Goal: Submit feedback/report problem

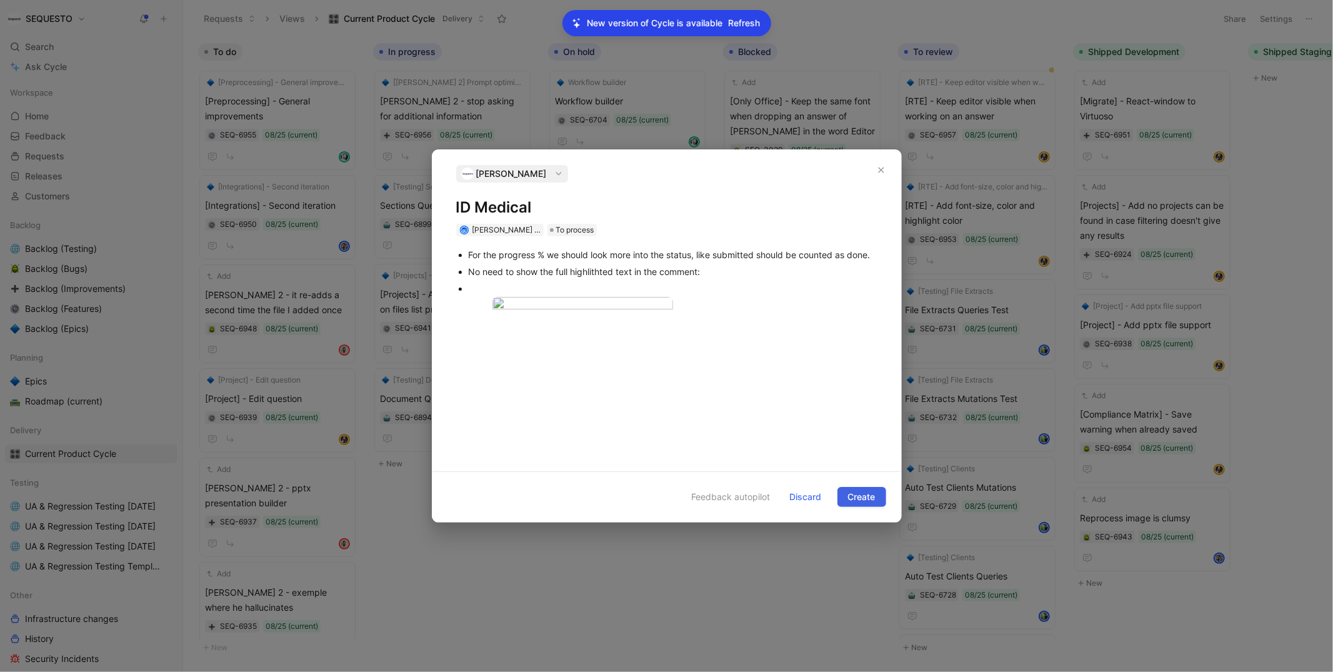
click at [863, 501] on span "Create" at bounding box center [862, 496] width 28 height 15
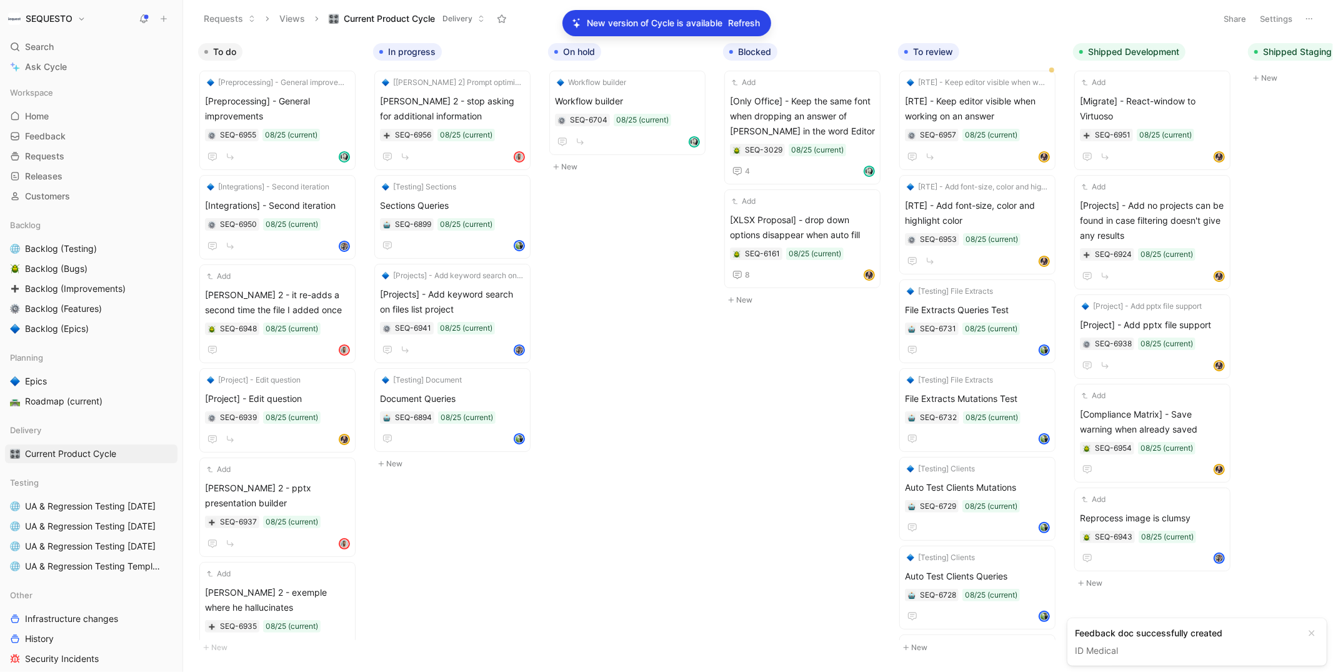
click at [741, 24] on span "Refresh" at bounding box center [745, 23] width 32 height 15
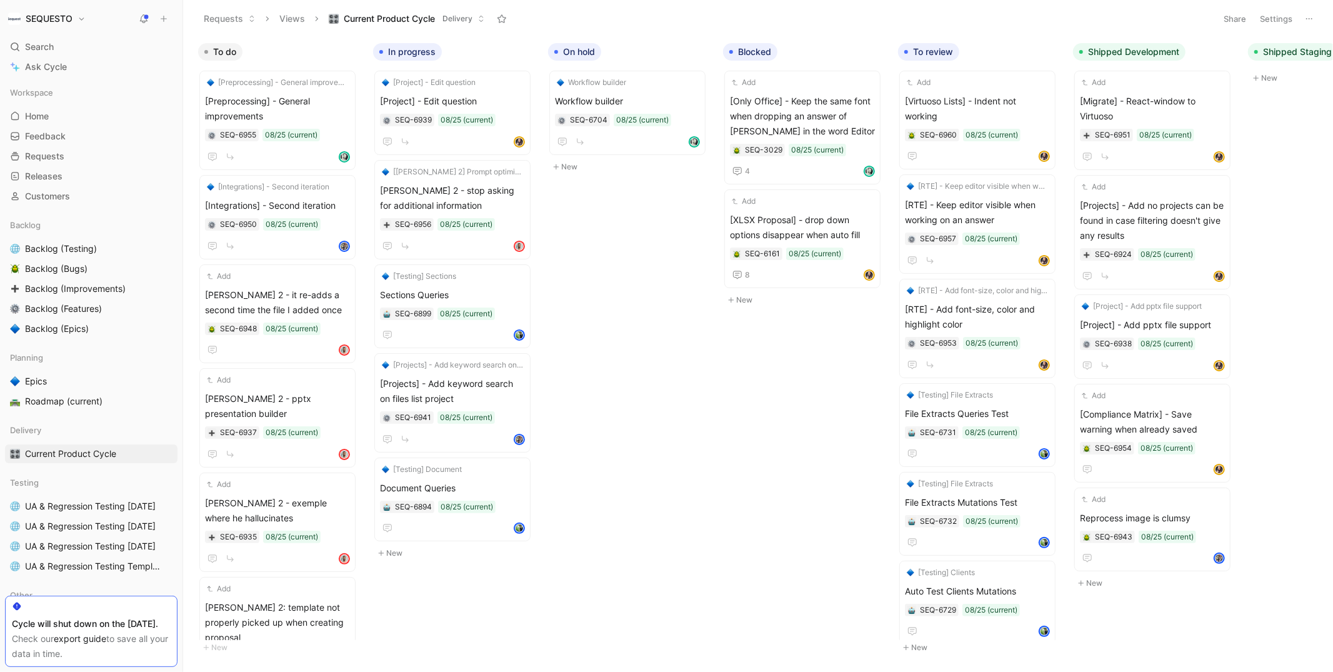
click at [159, 13] on button at bounding box center [164, 19] width 18 height 18
click at [758, 416] on body "SEQUESTO Search ⌘ K Ask Cycle Workspace Home G then H Feedback G then F Request…" at bounding box center [666, 336] width 1333 height 672
click at [338, 46] on button "button" at bounding box center [337, 52] width 13 height 13
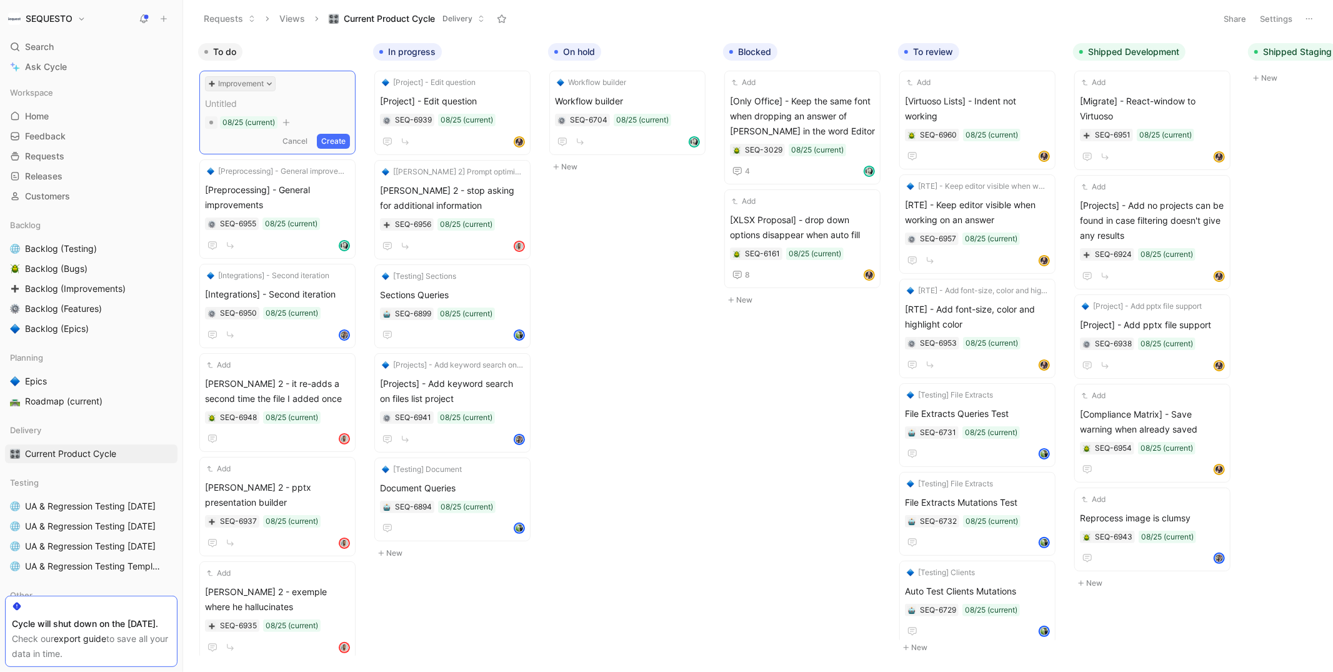
click at [265, 83] on button "Improvement" at bounding box center [240, 83] width 71 height 15
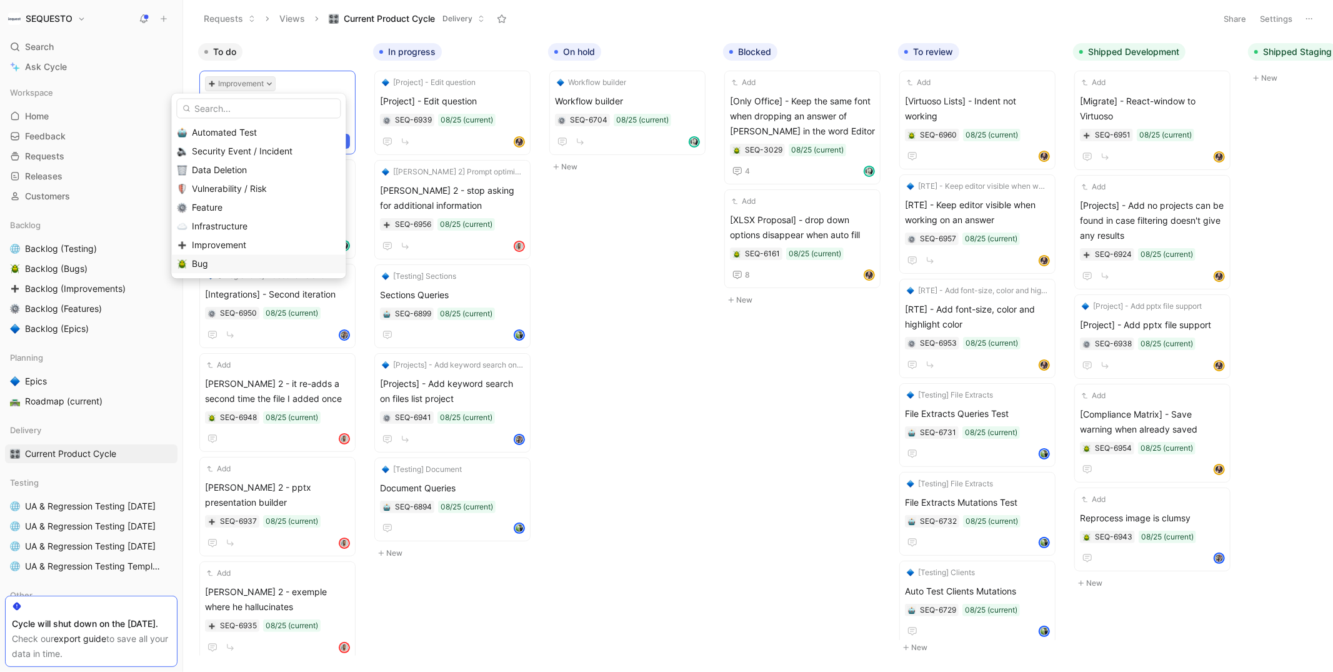
click at [194, 261] on span "Bug" at bounding box center [200, 263] width 16 height 11
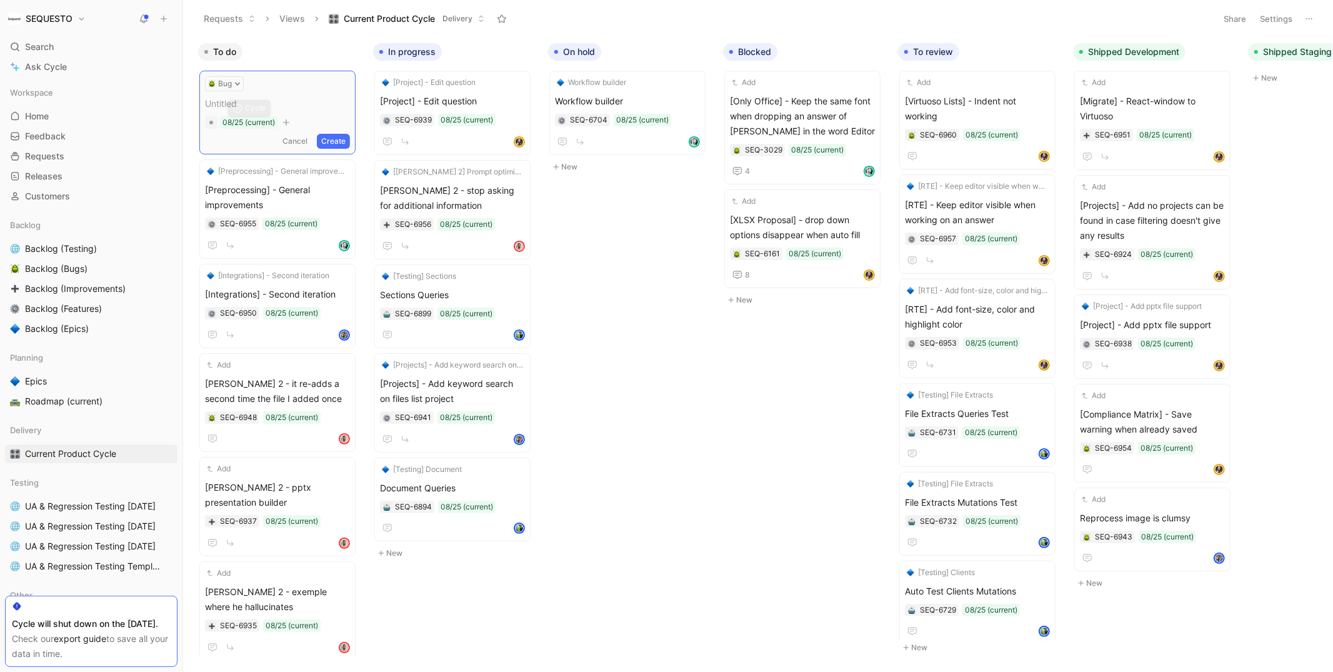
click at [228, 106] on span at bounding box center [277, 103] width 145 height 15
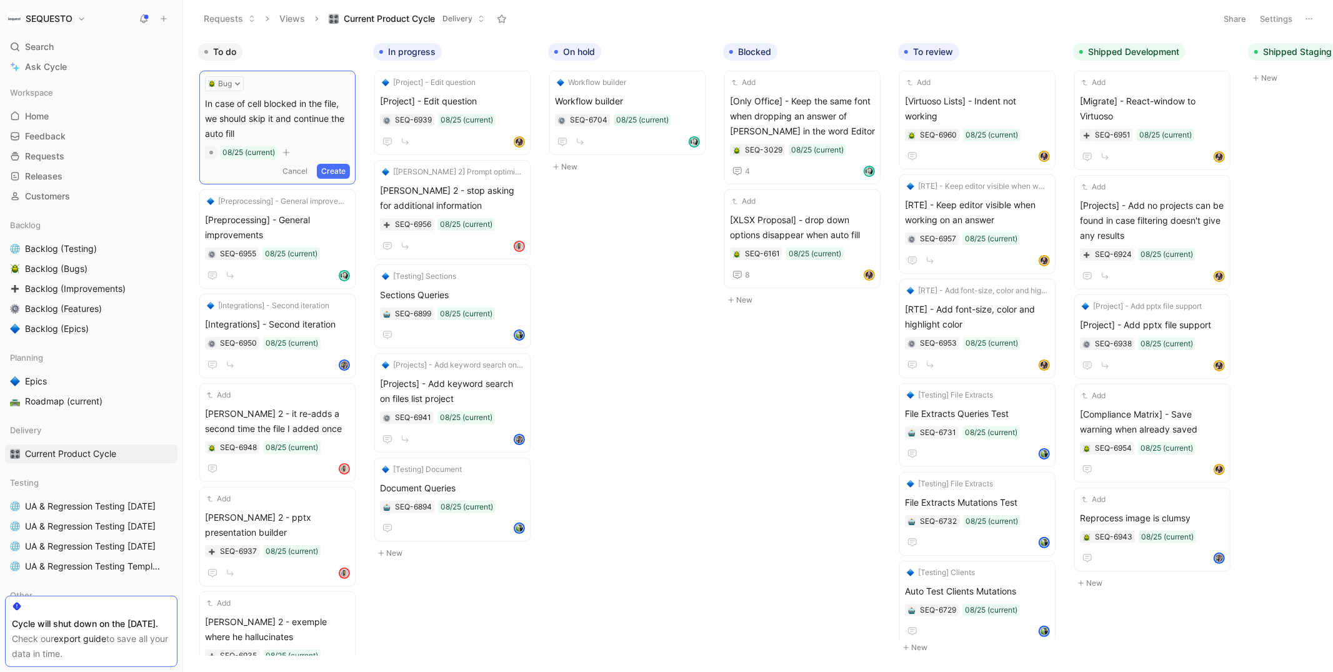
click at [336, 168] on button "Create" at bounding box center [333, 171] width 33 height 15
click at [270, 92] on div "Add In case of cell blocked in the file, we should skip it and continue the aut…" at bounding box center [277, 127] width 145 height 103
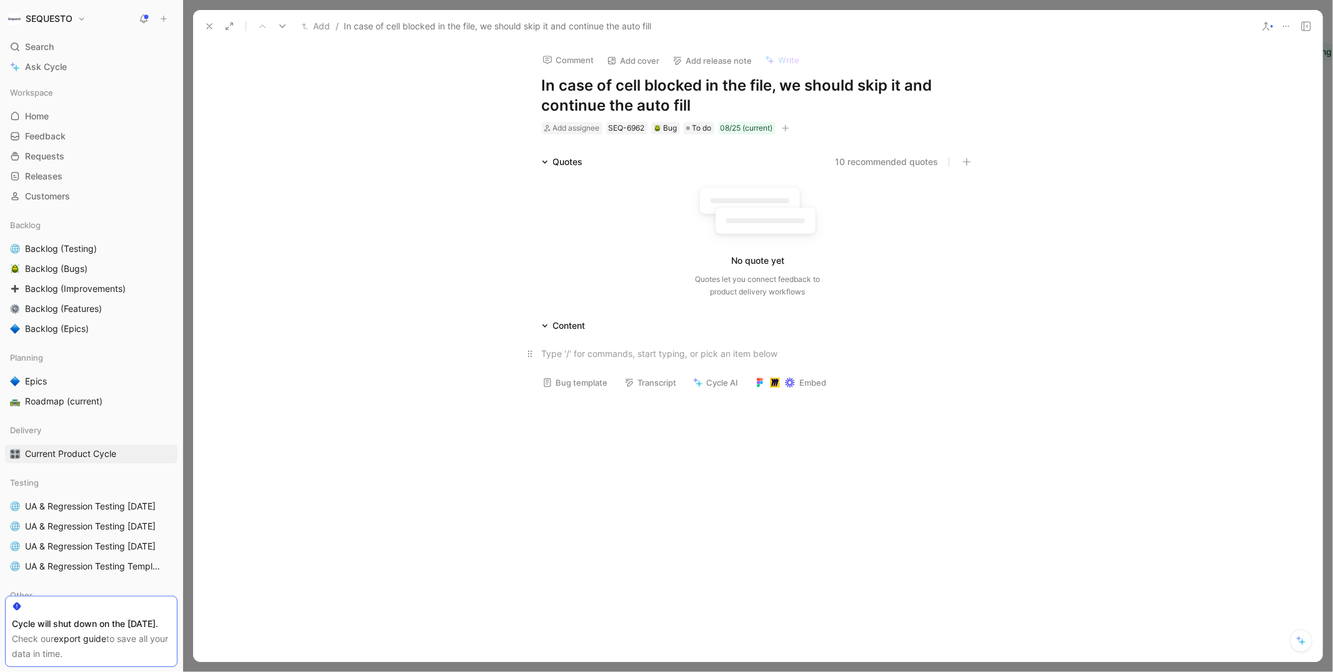
click at [562, 353] on div at bounding box center [758, 353] width 433 height 13
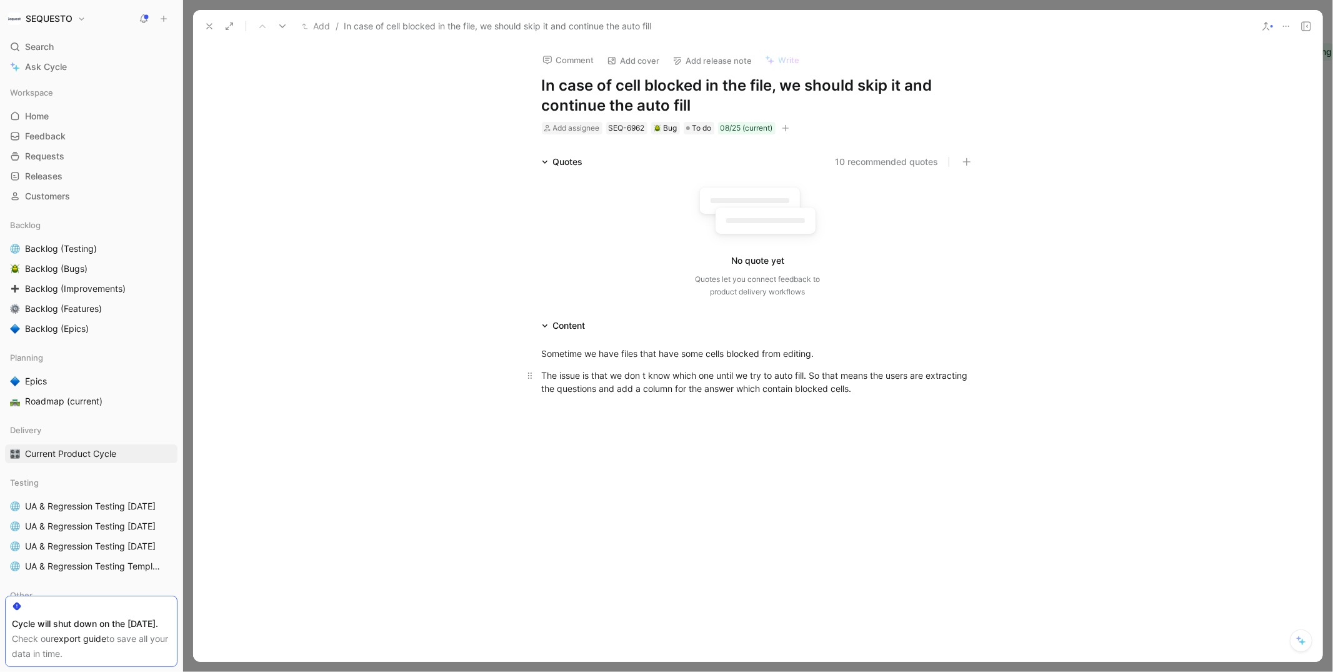
click at [659, 387] on div "The issue is that we don t know which one until we try to auto fill. So that me…" at bounding box center [758, 382] width 433 height 26
click at [985, 390] on p "The issue is that we don t know which one until we try to auto fill. So that me…" at bounding box center [758, 382] width 480 height 34
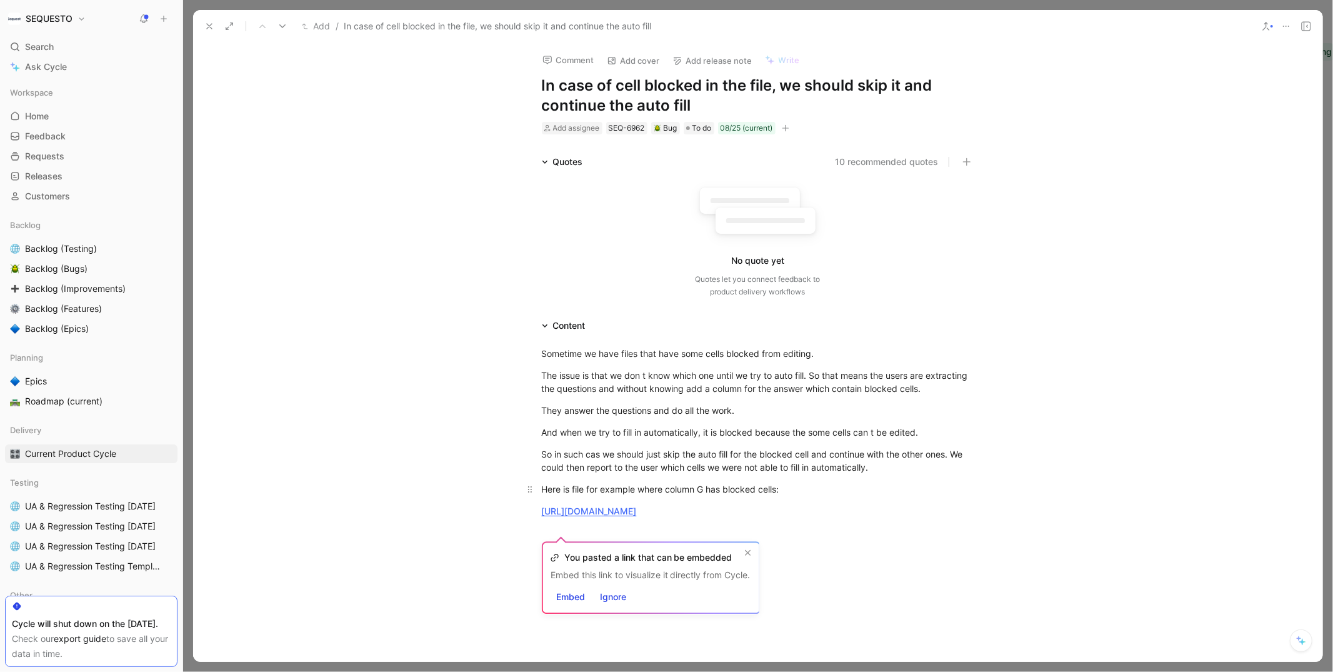
click at [710, 488] on div "Here is file for example where column G has blocked cells:" at bounding box center [758, 489] width 433 height 13
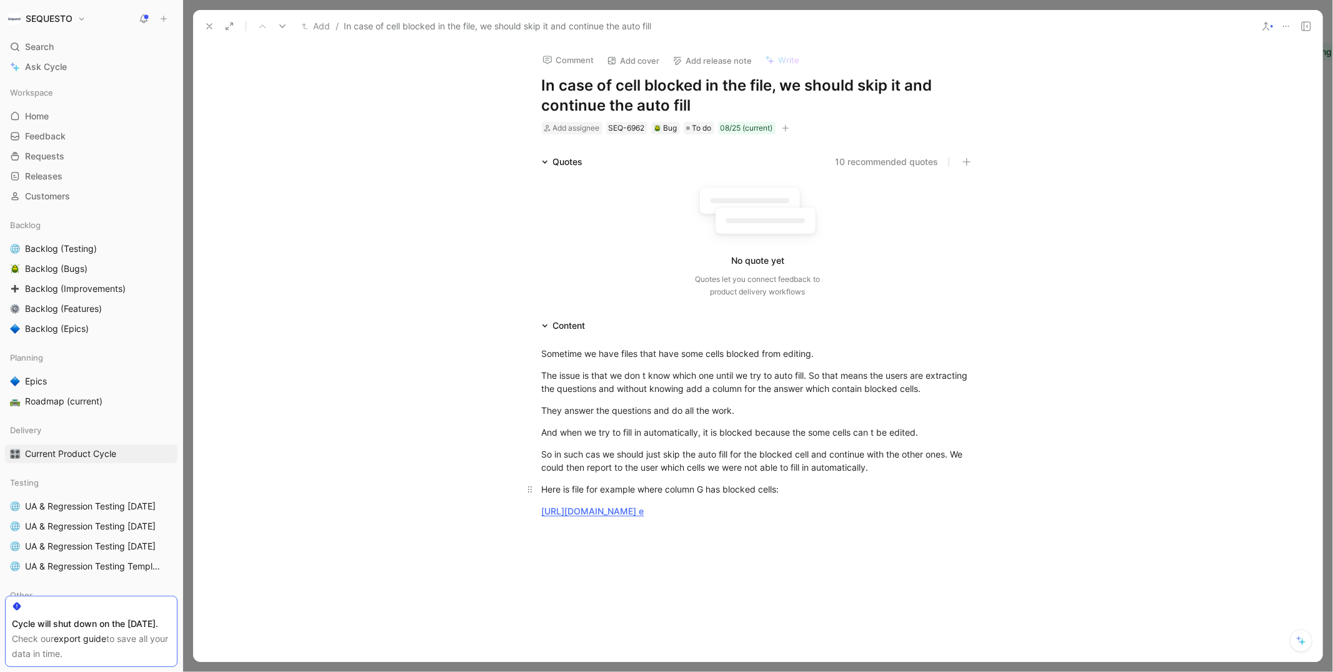
click at [706, 484] on div "Here is file for example where column G has blocked cells:" at bounding box center [758, 489] width 433 height 13
click at [629, 546] on div at bounding box center [757, 632] width 1129 height 202
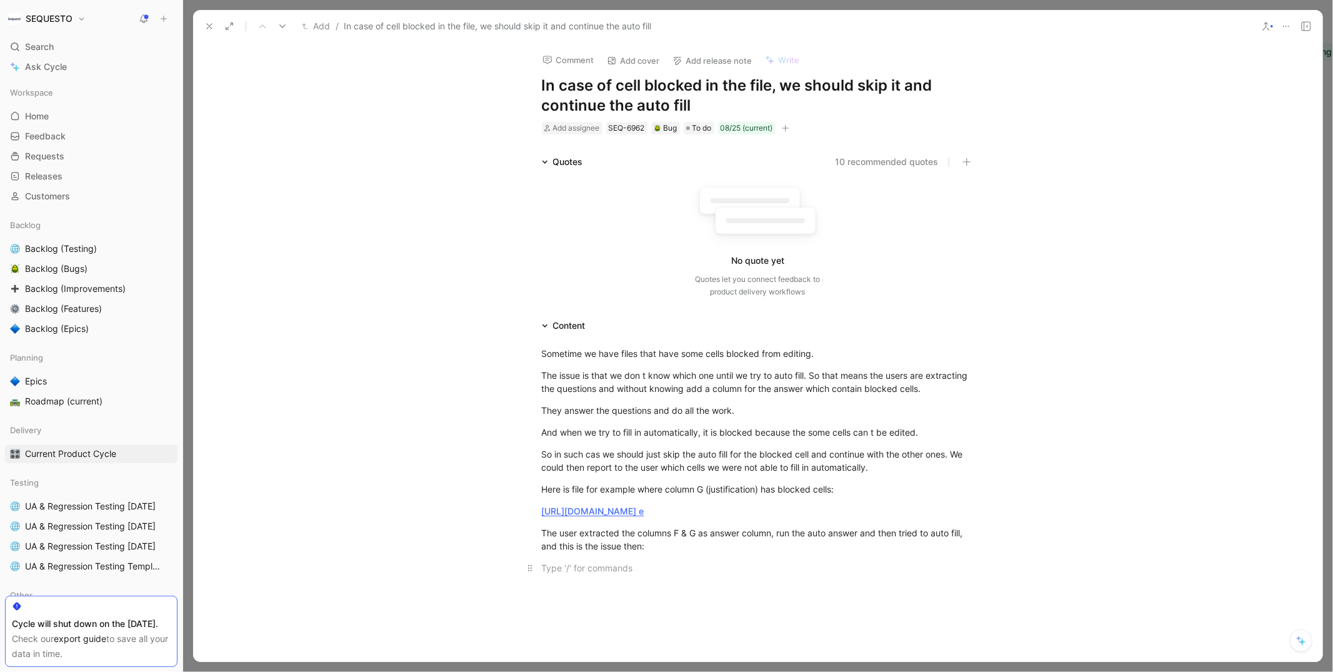
click at [555, 574] on div at bounding box center [758, 567] width 433 height 13
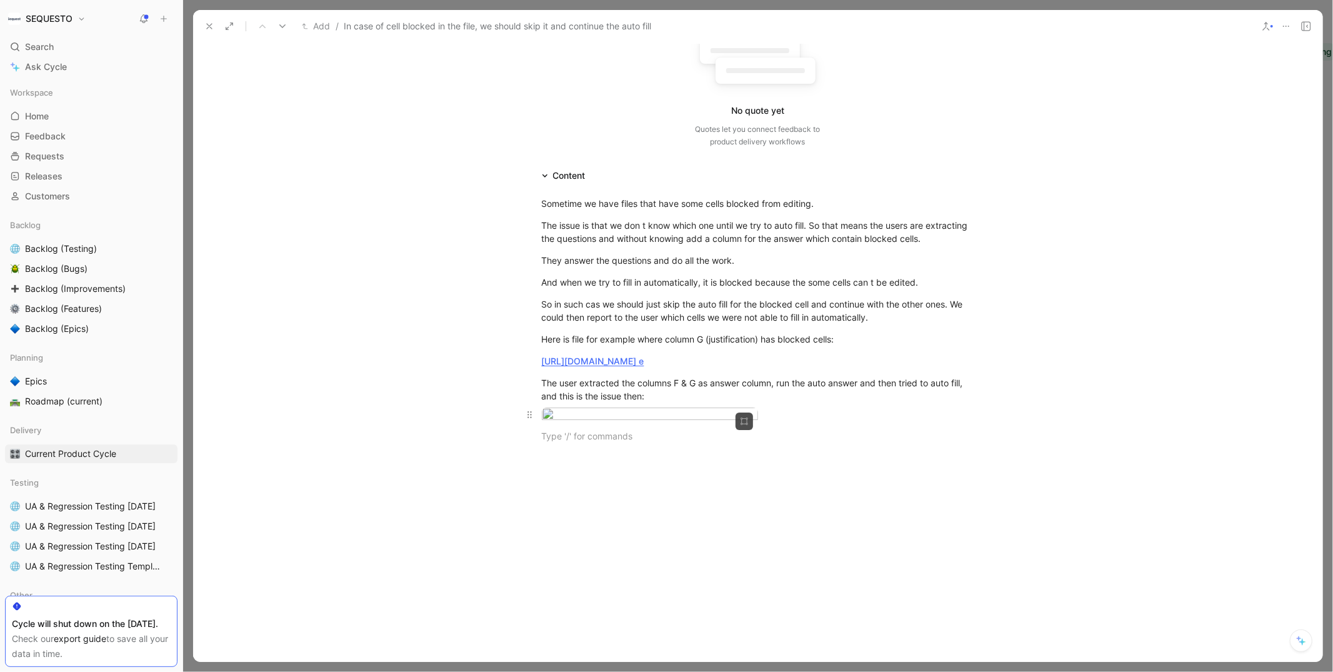
scroll to position [151, 0]
click at [209, 26] on use at bounding box center [209, 26] width 5 height 5
